Goal: Contribute content: Contribute content

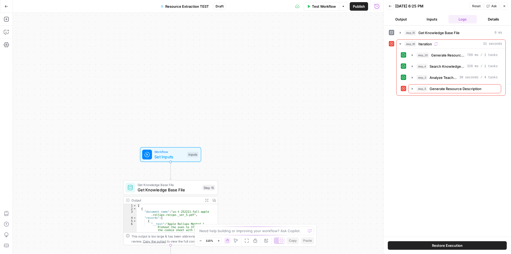
drag, startPoint x: 191, startPoint y: 139, endPoint x: 323, endPoint y: 40, distance: 165.6
click at [323, 40] on div "Workflow Set Inputs Inputs Get Knowledge Base File Get Knowledge Base File Step…" at bounding box center [198, 133] width 370 height 241
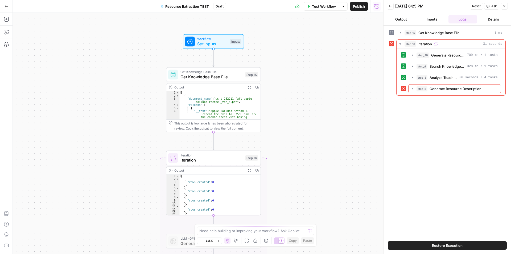
drag, startPoint x: 298, startPoint y: 182, endPoint x: 309, endPoint y: 105, distance: 77.8
click at [309, 105] on div "Workflow Set Inputs Inputs Get Knowledge Base File Get Knowledge Base File Step…" at bounding box center [198, 133] width 370 height 241
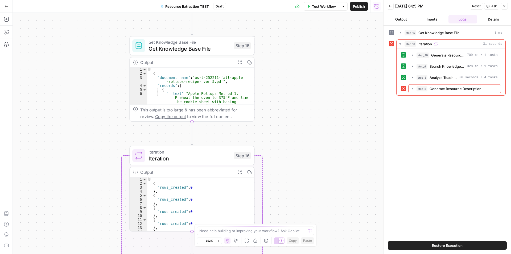
drag, startPoint x: 277, startPoint y: 132, endPoint x: 284, endPoint y: 116, distance: 17.8
click at [284, 116] on div "Workflow Set Inputs Inputs Get Knowledge Base File Get Knowledge Base File Step…" at bounding box center [198, 133] width 370 height 241
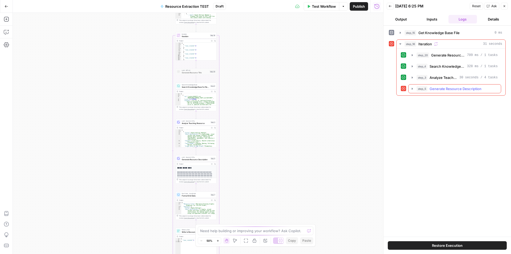
click at [413, 90] on icon "button" at bounding box center [412, 88] width 4 height 4
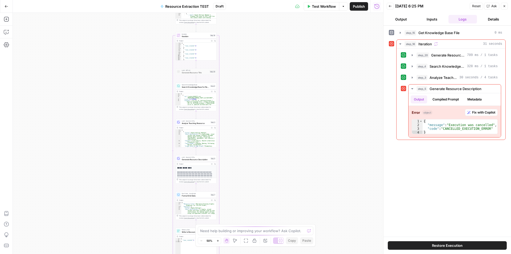
click at [7, 5] on icon "button" at bounding box center [7, 7] width 4 height 4
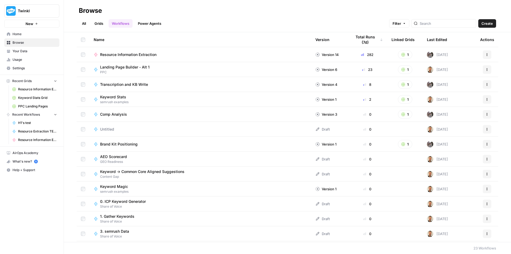
click at [151, 55] on span "Resource Information Extraction" at bounding box center [128, 54] width 56 height 5
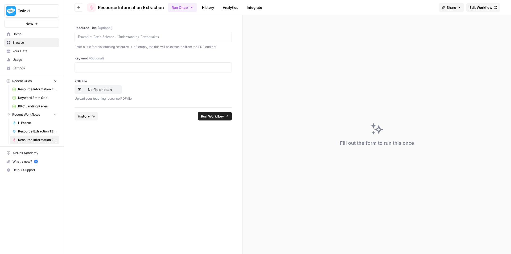
click at [81, 10] on button "Go back" at bounding box center [79, 7] width 9 height 9
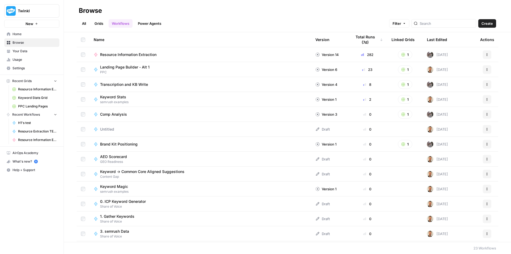
click at [145, 53] on span "Resource Information Extraction" at bounding box center [128, 54] width 56 height 5
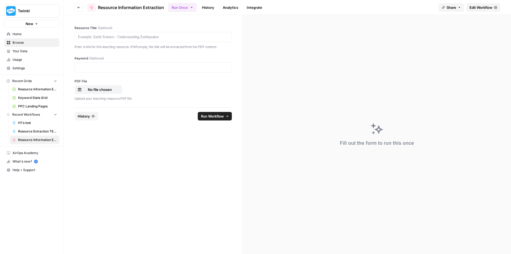
click at [207, 5] on link "History" at bounding box center [208, 7] width 19 height 9
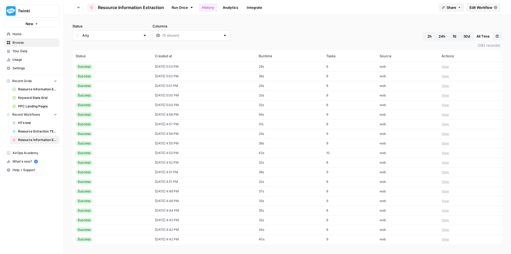
click at [188, 6] on link "Run Once" at bounding box center [182, 7] width 28 height 9
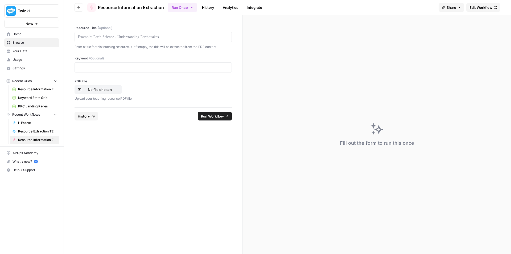
click at [78, 9] on button "Go back" at bounding box center [79, 7] width 9 height 9
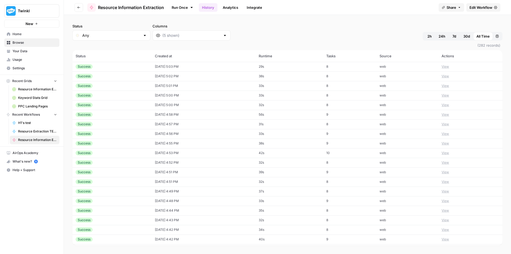
click at [107, 8] on span "Resource Information Extraction" at bounding box center [131, 7] width 66 height 6
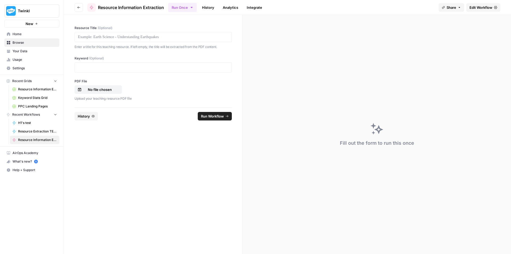
click at [189, 9] on button "Run Once" at bounding box center [182, 7] width 28 height 9
click at [78, 6] on icon "button" at bounding box center [78, 7] width 3 height 3
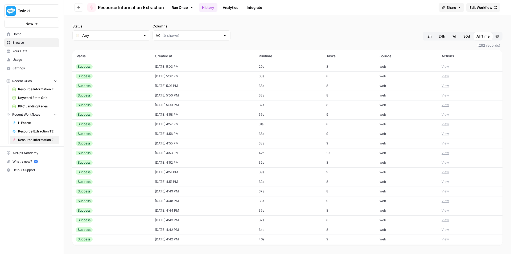
click at [78, 6] on icon "button" at bounding box center [78, 7] width 3 height 3
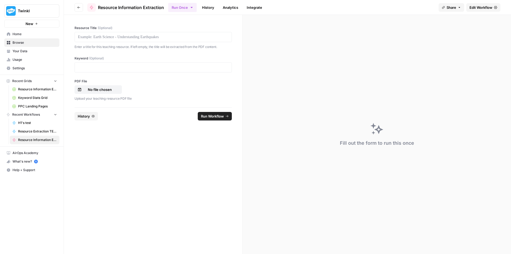
click at [80, 8] on icon "button" at bounding box center [78, 7] width 3 height 3
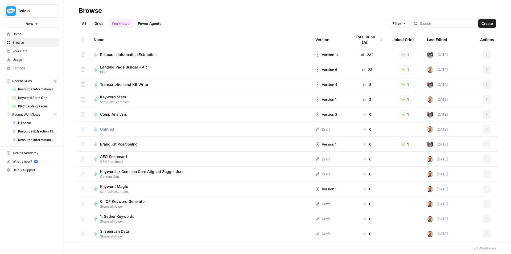
click at [26, 81] on span "Recent Grids" at bounding box center [21, 81] width 19 height 5
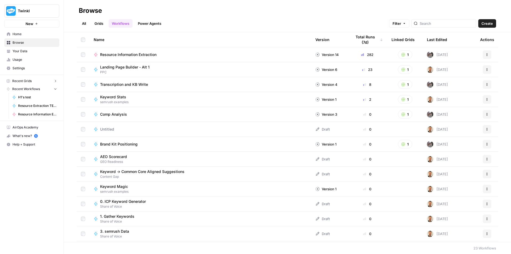
click at [26, 81] on span "Recent Grids" at bounding box center [21, 81] width 19 height 5
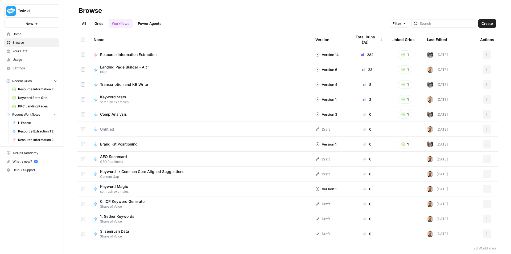
click at [36, 87] on span "Resource Information Extraction and Descriptions" at bounding box center [37, 89] width 39 height 5
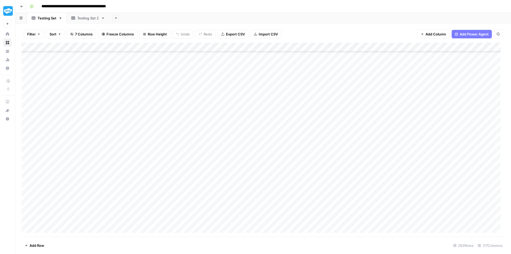
scroll to position [2199, 0]
click at [76, 21] on link "Testing Set 2" at bounding box center [88, 18] width 43 height 11
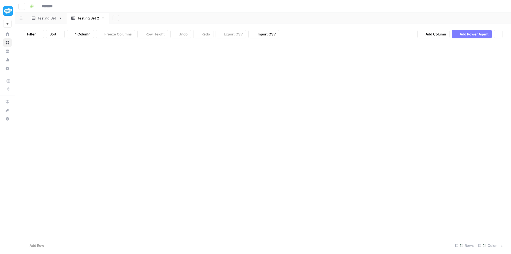
type input "**********"
click at [95, 55] on div "Add Column" at bounding box center [263, 56] width 483 height 27
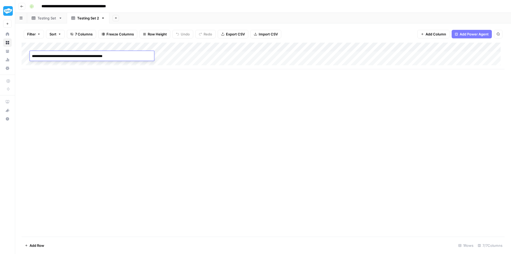
click at [176, 62] on div "Add Column" at bounding box center [263, 56] width 483 height 27
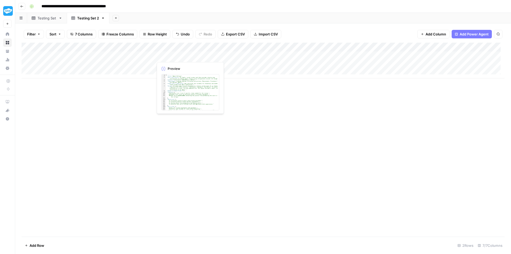
click at [177, 55] on div "Add Column" at bounding box center [263, 61] width 483 height 36
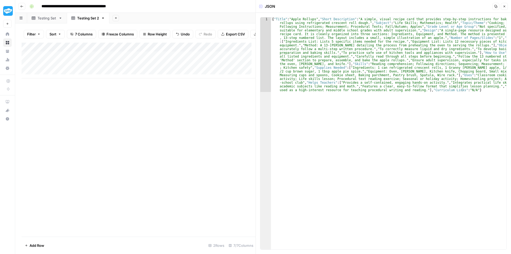
click at [216, 60] on div "Add Column" at bounding box center [139, 61] width 234 height 36
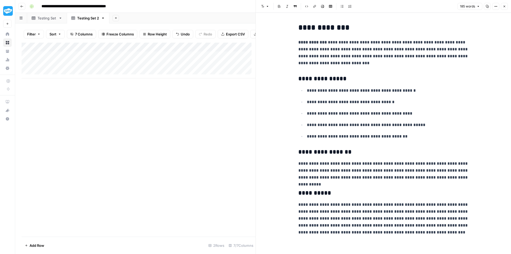
click at [22, 6] on icon "button" at bounding box center [21, 6] width 3 height 3
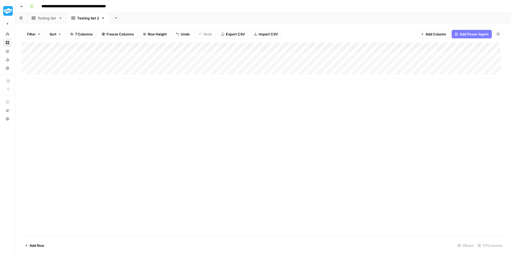
click at [22, 6] on icon "button" at bounding box center [21, 6] width 3 height 3
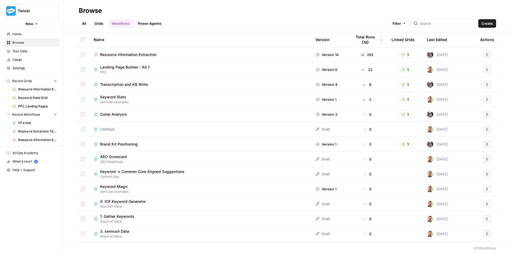
click at [40, 90] on span "Resource Information Extraction and Descriptions" at bounding box center [37, 89] width 39 height 5
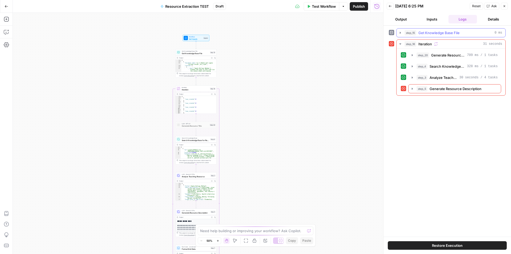
click at [442, 33] on span "Get Knowledge Base File" at bounding box center [438, 32] width 41 height 5
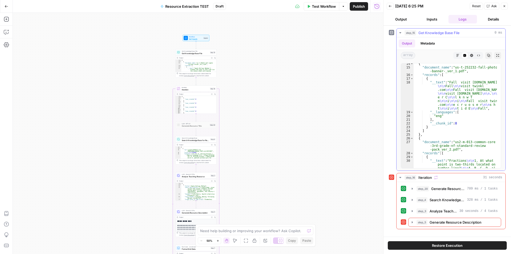
scroll to position [192, 0]
click at [410, 223] on icon "button" at bounding box center [412, 222] width 4 height 4
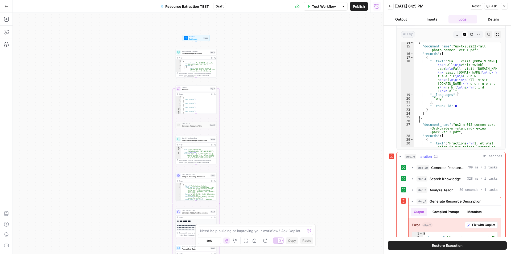
scroll to position [39, 0]
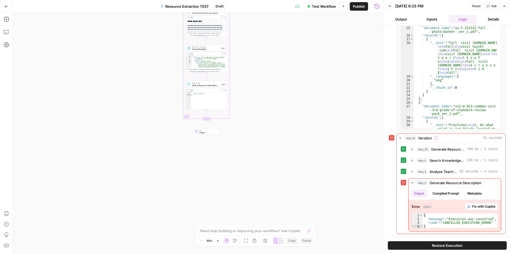
drag, startPoint x: 251, startPoint y: 163, endPoint x: 265, endPoint y: 133, distance: 32.7
click at [263, 132] on div "Workflow Set Inputs Inputs Get Knowledge Base File Get Knowledge Base File Step…" at bounding box center [198, 133] width 370 height 241
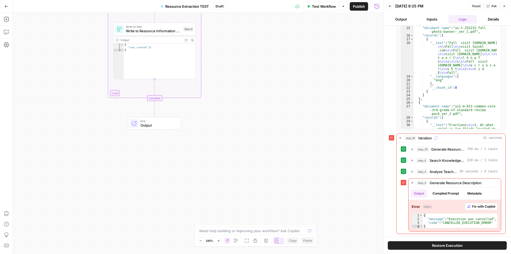
drag, startPoint x: 236, startPoint y: 119, endPoint x: 330, endPoint y: 176, distance: 110.3
click at [330, 176] on div "Workflow Set Inputs Inputs Get Knowledge Base File Get Knowledge Base File Step…" at bounding box center [198, 133] width 370 height 241
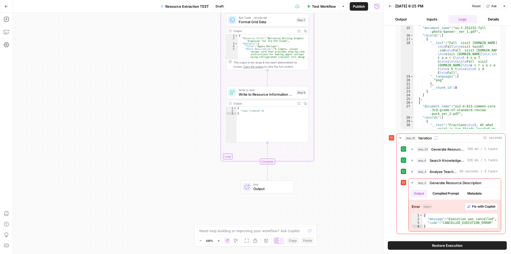
drag, startPoint x: 251, startPoint y: 105, endPoint x: 364, endPoint y: 168, distance: 129.4
click at [364, 168] on div "Workflow Set Inputs Inputs Get Knowledge Base File Get Knowledge Base File Step…" at bounding box center [198, 133] width 370 height 241
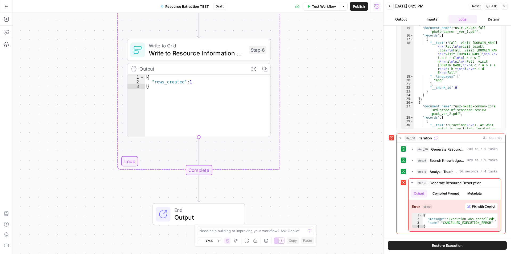
drag, startPoint x: 321, startPoint y: 117, endPoint x: 322, endPoint y: 128, distance: 10.9
click at [322, 128] on div "Workflow Set Inputs Inputs Get Knowledge Base File Get Knowledge Base File Step…" at bounding box center [198, 133] width 370 height 241
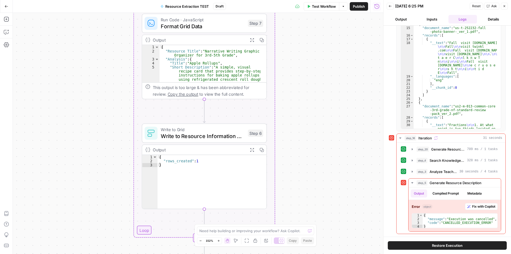
drag, startPoint x: 322, startPoint y: 128, endPoint x: 311, endPoint y: 193, distance: 66.0
click at [311, 193] on div "Workflow Set Inputs Inputs Get Knowledge Base File Get Knowledge Base File Step…" at bounding box center [198, 133] width 370 height 241
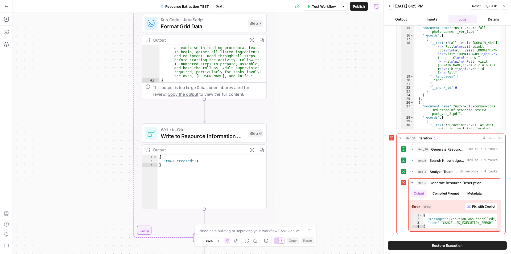
scroll to position [311, 0]
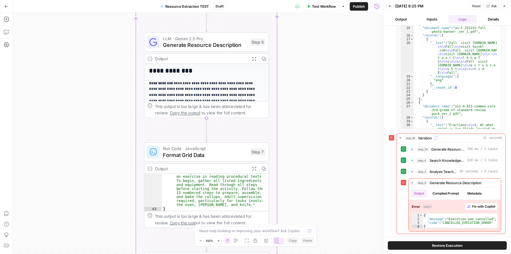
drag, startPoint x: 337, startPoint y: 78, endPoint x: 338, endPoint y: 225, distance: 146.6
click at [339, 225] on div "Workflow Set Inputs Inputs Get Knowledge Base File Get Knowledge Base File Step…" at bounding box center [198, 133] width 370 height 241
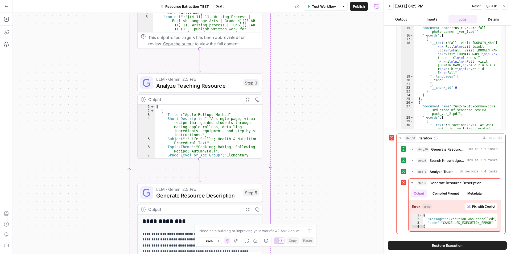
drag, startPoint x: 324, startPoint y: 207, endPoint x: 321, endPoint y: 221, distance: 14.0
click at [321, 238] on div "Workflow Set Inputs Inputs Get Knowledge Base File Get Knowledge Base File Step…" at bounding box center [198, 133] width 370 height 241
drag, startPoint x: 316, startPoint y: 101, endPoint x: 324, endPoint y: 244, distance: 143.7
click at [324, 244] on div "Workflow Set Inputs Inputs Get Knowledge Base File Get Knowledge Base File Step…" at bounding box center [198, 133] width 370 height 241
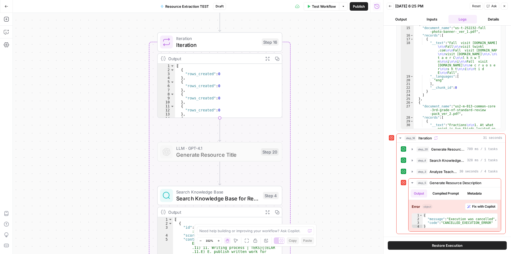
drag, startPoint x: 308, startPoint y: 131, endPoint x: 316, endPoint y: 243, distance: 112.0
click at [316, 246] on body "Twinkl New Home Browse Your Data Usage Settings Recent Grids Resource Informati…" at bounding box center [255, 127] width 511 height 254
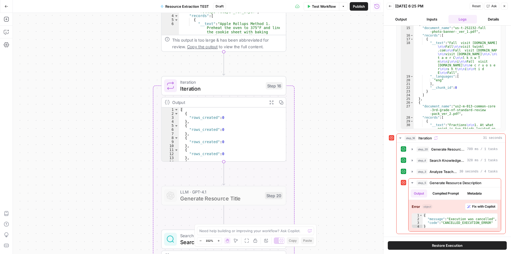
drag, startPoint x: 318, startPoint y: 115, endPoint x: 306, endPoint y: 264, distance: 149.5
click at [306, 253] on html "Twinkl New Home Browse Your Data Usage Settings Recent Grids Resource Informati…" at bounding box center [255, 127] width 511 height 254
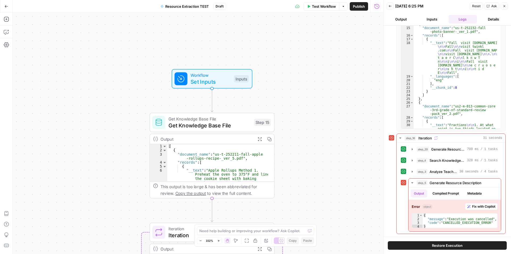
drag, startPoint x: 309, startPoint y: 152, endPoint x: 300, endPoint y: 99, distance: 53.7
click at [303, 120] on div "Workflow Set Inputs Inputs Get Knowledge Base File Get Knowledge Base File Step…" at bounding box center [198, 133] width 370 height 241
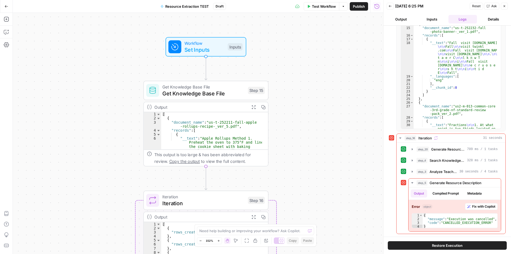
click at [322, 8] on span "Test Workflow" at bounding box center [324, 6] width 24 height 5
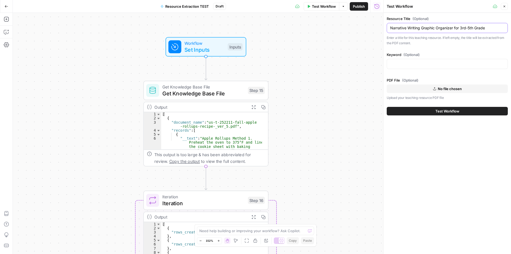
click at [467, 30] on input "Narrative Writing Graphic Organizer for 3rd-5th Grade" at bounding box center [447, 27] width 114 height 5
click at [463, 51] on div "Resource Title (Optional) Enter a title for this teaching resource. If left emp…" at bounding box center [447, 58] width 121 height 84
click at [450, 111] on span "Test Workflow" at bounding box center [447, 110] width 24 height 5
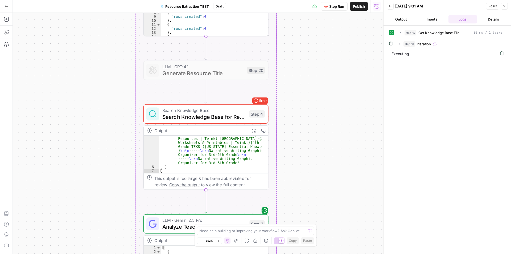
scroll to position [77, 0]
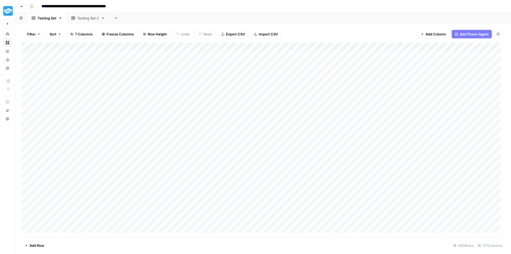
click at [89, 21] on link "Testing Set 2" at bounding box center [88, 18] width 43 height 11
click at [223, 74] on div "Add Column" at bounding box center [263, 83] width 483 height 81
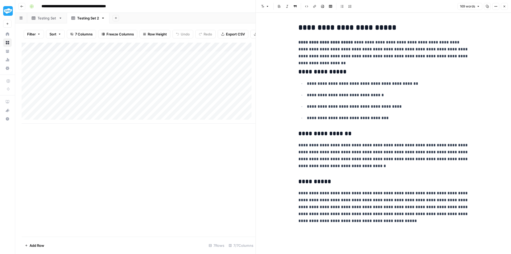
click at [221, 86] on div "Add Column" at bounding box center [139, 83] width 234 height 81
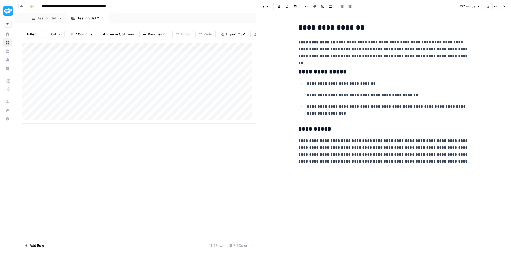
click at [225, 96] on div "Add Column" at bounding box center [139, 83] width 234 height 81
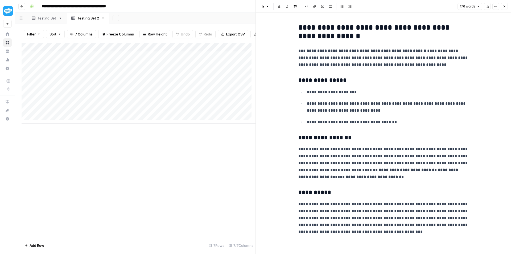
click at [223, 105] on div "Add Column" at bounding box center [139, 83] width 234 height 81
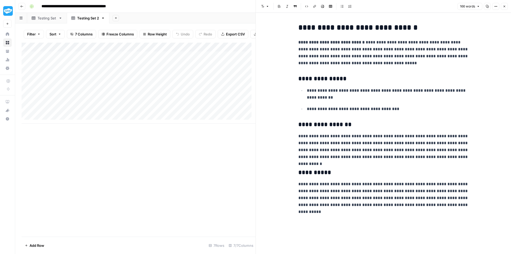
click at [221, 115] on div "Add Column" at bounding box center [139, 83] width 234 height 81
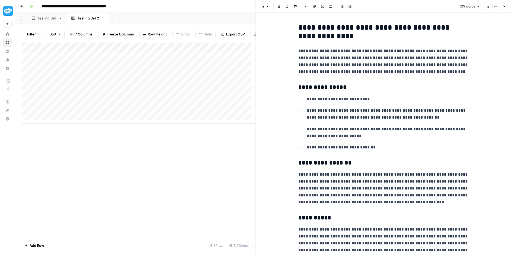
click at [218, 93] on div "Add Column" at bounding box center [139, 83] width 234 height 81
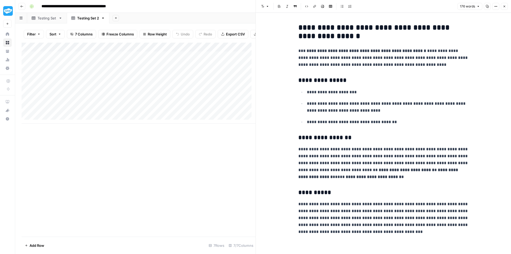
click at [219, 79] on div "Add Column" at bounding box center [139, 83] width 234 height 81
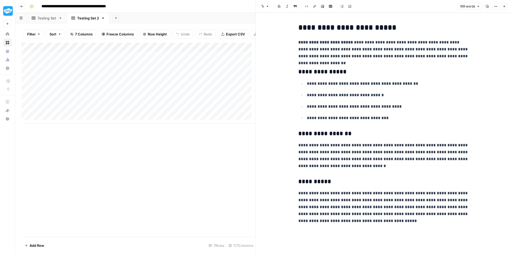
click at [222, 85] on div "Add Column" at bounding box center [139, 83] width 234 height 81
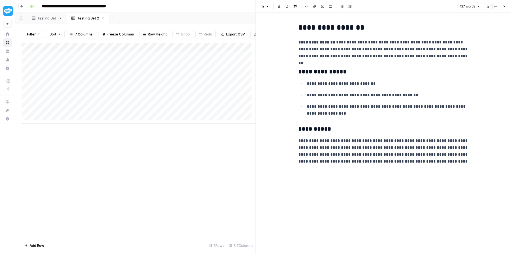
click at [220, 105] on div "Add Column" at bounding box center [139, 83] width 234 height 81
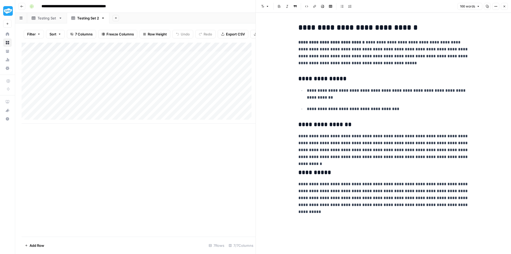
click at [220, 112] on div "Add Column" at bounding box center [139, 83] width 234 height 81
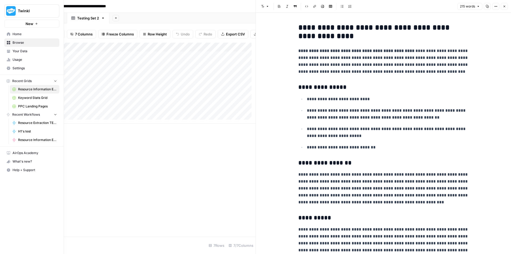
click at [24, 51] on span "Your Data" at bounding box center [35, 51] width 44 height 5
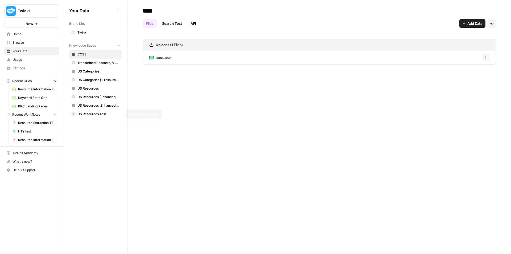
click at [99, 111] on link "US Resources Test" at bounding box center [95, 114] width 53 height 9
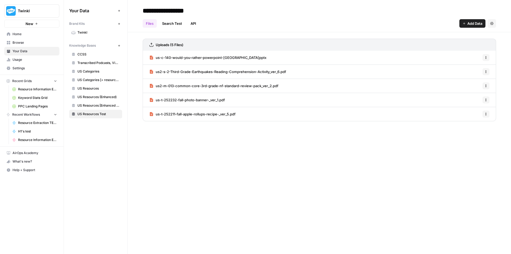
click at [171, 42] on h3 "Uploads (5 Files)" at bounding box center [170, 44] width 28 height 5
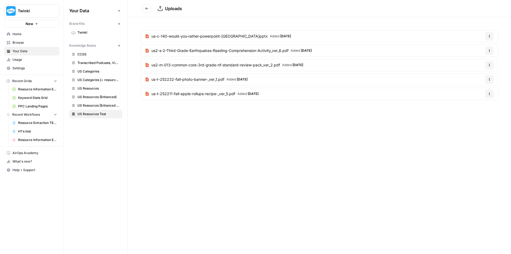
click at [147, 9] on icon "Go back" at bounding box center [147, 9] width 4 height 4
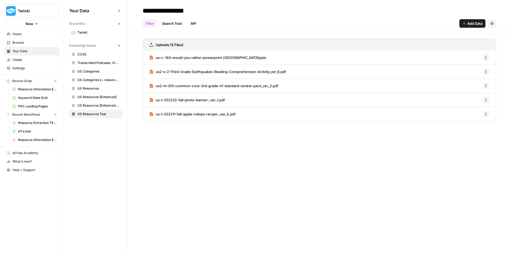
click at [473, 24] on span "Add Data" at bounding box center [474, 23] width 15 height 5
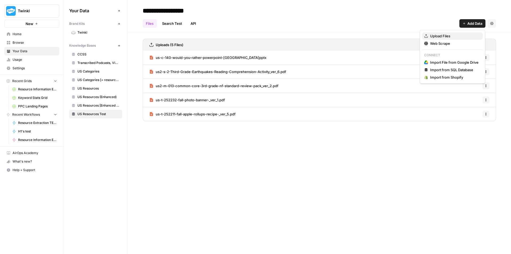
click at [459, 38] on span "Upload Files" at bounding box center [454, 35] width 48 height 5
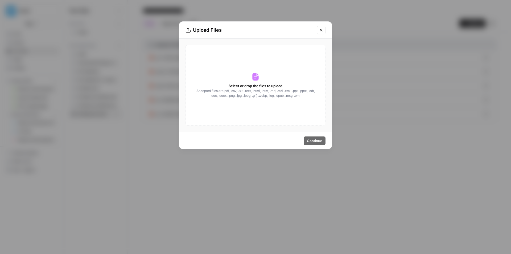
click at [324, 29] on button "Close modal" at bounding box center [321, 30] width 9 height 9
